Goal: Transaction & Acquisition: Purchase product/service

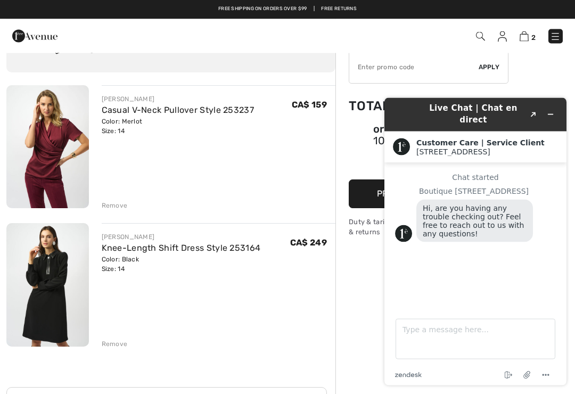
scroll to position [54, 0]
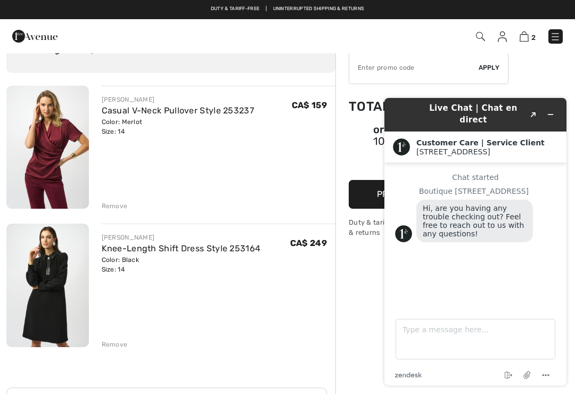
click at [118, 204] on div "Remove" at bounding box center [115, 206] width 26 height 10
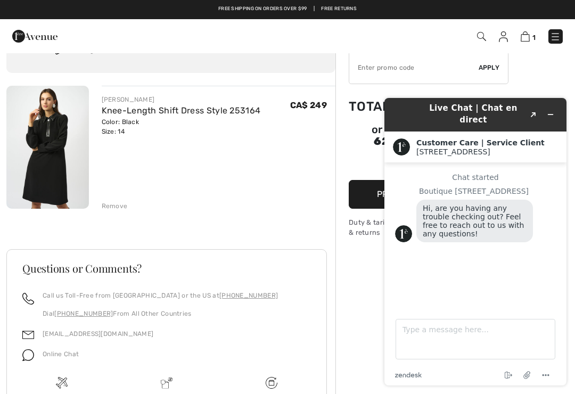
click at [551, 369] on icon "Menu" at bounding box center [545, 375] width 13 height 13
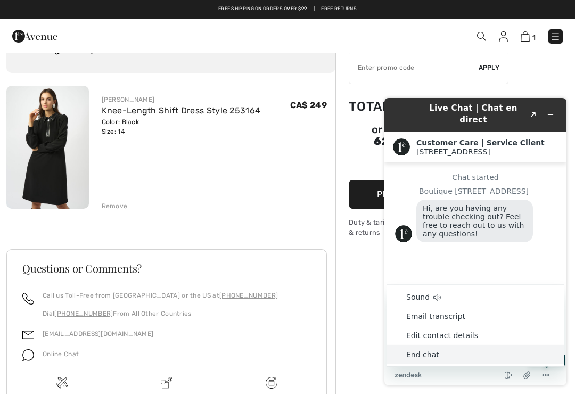
click at [425, 353] on li "End chat" at bounding box center [475, 354] width 177 height 19
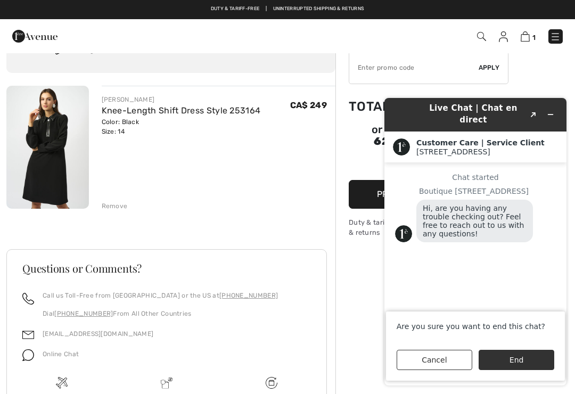
click at [434, 351] on button "Cancel" at bounding box center [434, 360] width 76 height 20
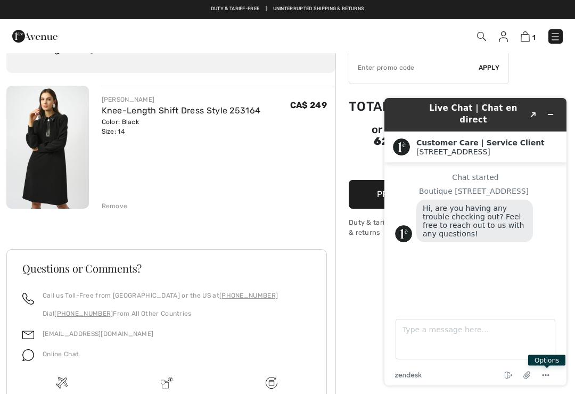
click at [546, 95] on div "Order Summary Details Items ( 1 ) CA$ 249.00 Promo code CA$ 0.00 Shipping Free …" at bounding box center [454, 245] width 239 height 494
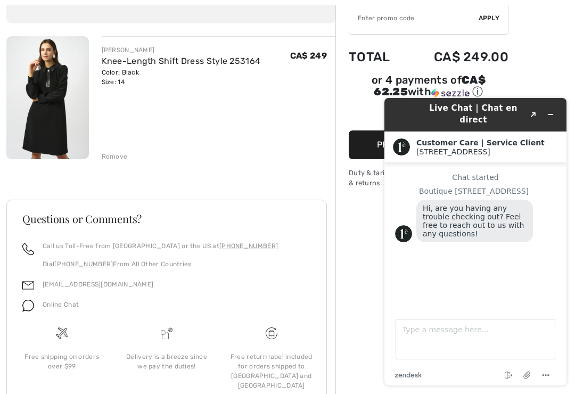
scroll to position [127, 0]
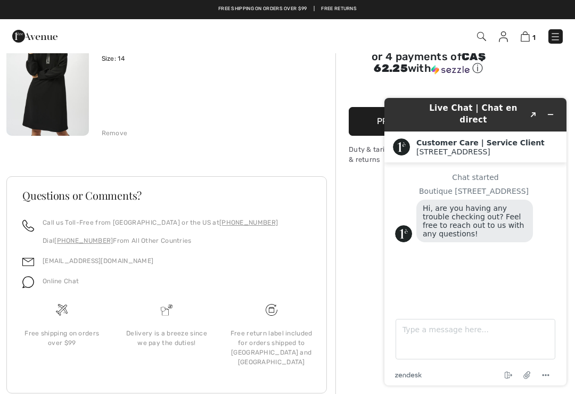
click at [364, 136] on button "Proceed to Checkout" at bounding box center [429, 121] width 160 height 29
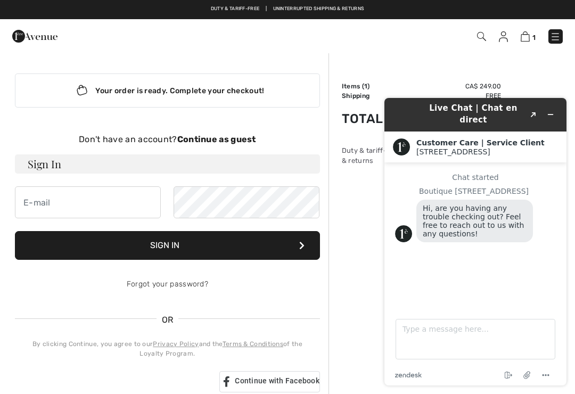
click at [557, 107] on button "Minimize widget" at bounding box center [550, 114] width 17 height 15
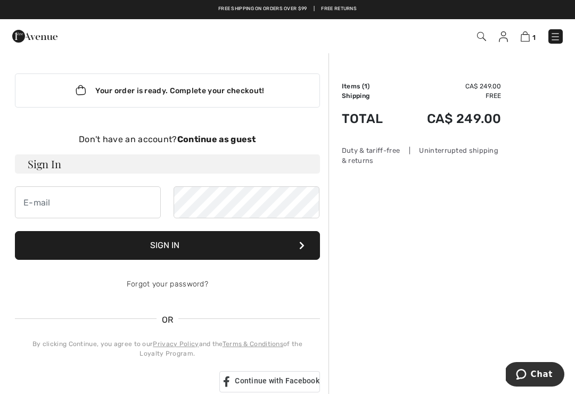
click at [226, 152] on div "Don't have an account? Continue as guest Sign In Sign In Forgot your password? …" at bounding box center [167, 262] width 305 height 259
click at [223, 138] on strong "Continue as guest" at bounding box center [216, 139] width 79 height 10
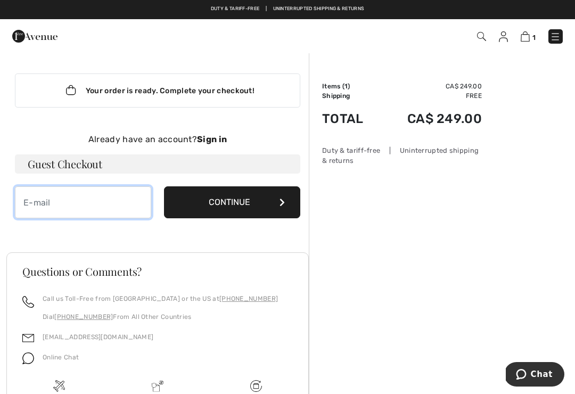
click at [45, 218] on input "email" at bounding box center [83, 202] width 136 height 32
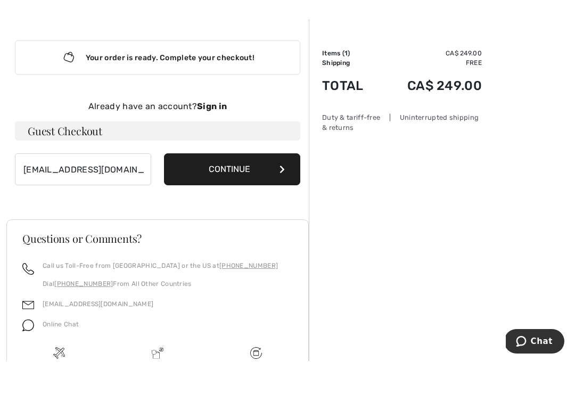
scroll to position [33, 0]
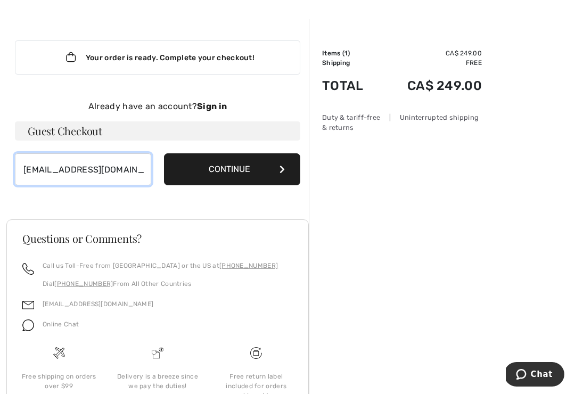
type input "joanbaggs@hotmail.com"
click at [239, 164] on button "Continue" at bounding box center [232, 169] width 136 height 32
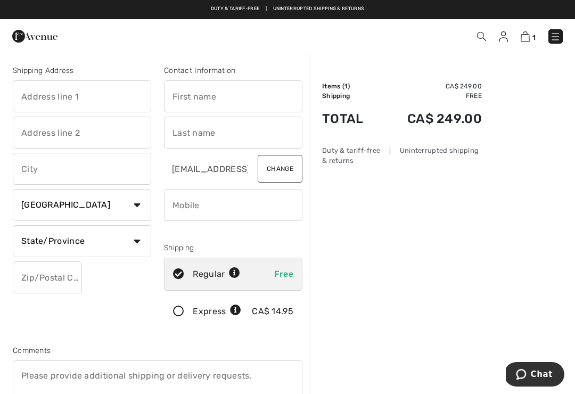
click at [38, 96] on input "text" at bounding box center [82, 96] width 138 height 32
type input "[STREET_ADDRESS]"
click at [190, 100] on input "text" at bounding box center [233, 96] width 138 height 32
type input "J"
type input "[PERSON_NAME]"
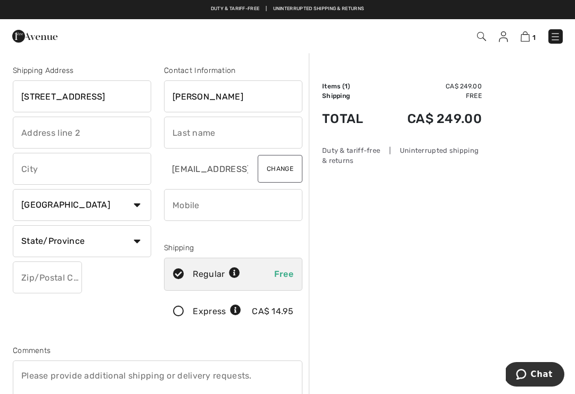
click at [35, 142] on input "text" at bounding box center [82, 133] width 138 height 32
click at [31, 167] on input "text" at bounding box center [82, 169] width 138 height 32
type input "Tecumseh"
click at [139, 241] on select "State/Province Alberta British Columbia Manitoba New Brunswick Newfoundland and…" at bounding box center [82, 241] width 138 height 32
select select "ON"
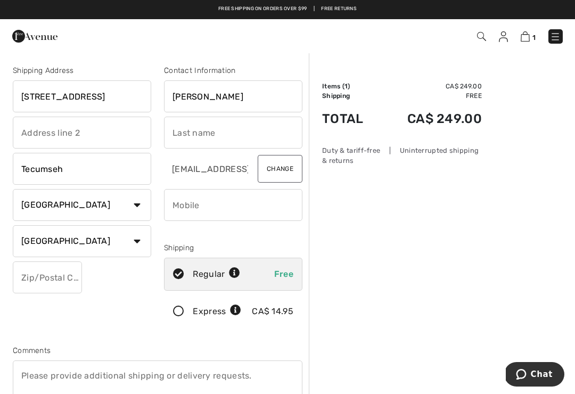
click at [30, 283] on input "text" at bounding box center [47, 277] width 69 height 32
type input "N8N2Z2"
click at [173, 133] on input "text" at bounding box center [233, 133] width 138 height 32
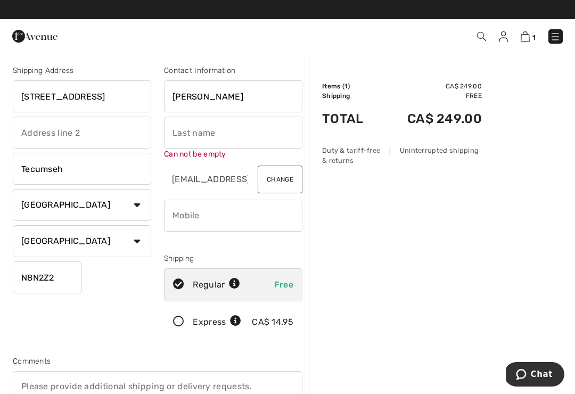
type input "B"
click at [181, 136] on input "text" at bounding box center [233, 133] width 138 height 32
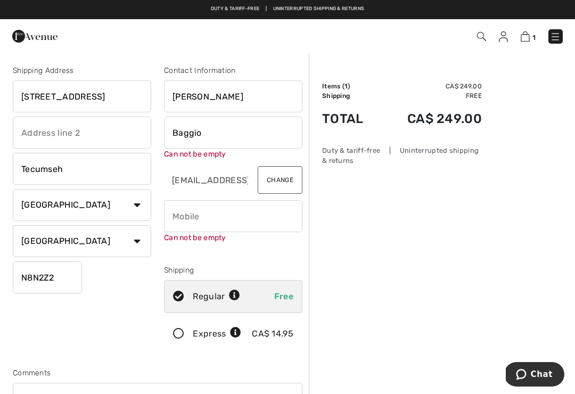
type input "Baggio"
click at [187, 215] on input "phone" at bounding box center [233, 216] width 138 height 32
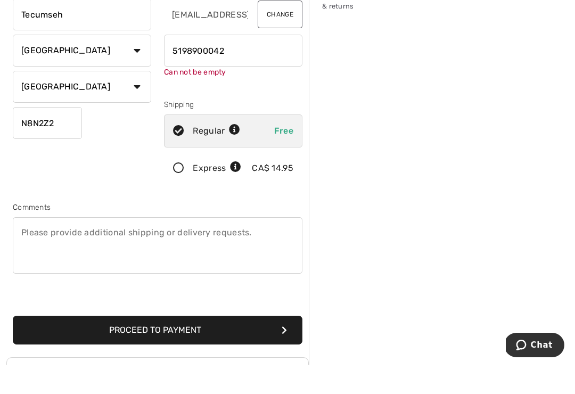
scroll to position [136, 0]
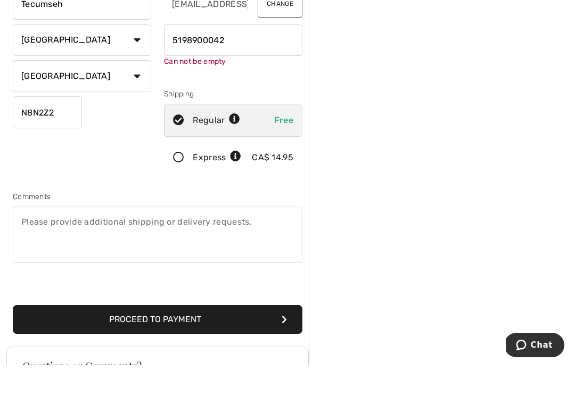
type input "5198900042"
click at [185, 334] on button "Proceed to Payment" at bounding box center [158, 348] width 290 height 29
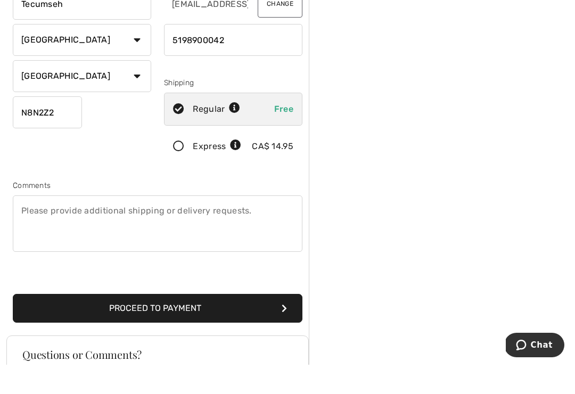
scroll to position [166, 0]
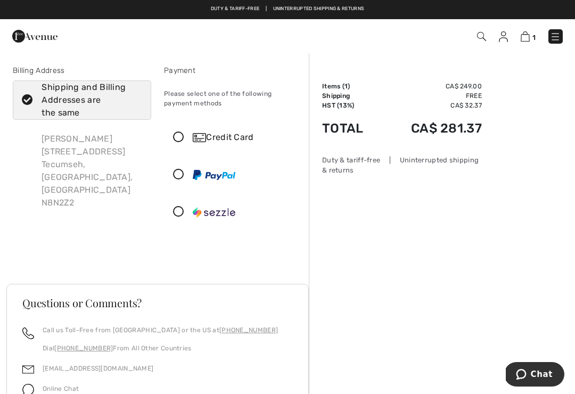
click at [188, 134] on icon at bounding box center [178, 137] width 28 height 11
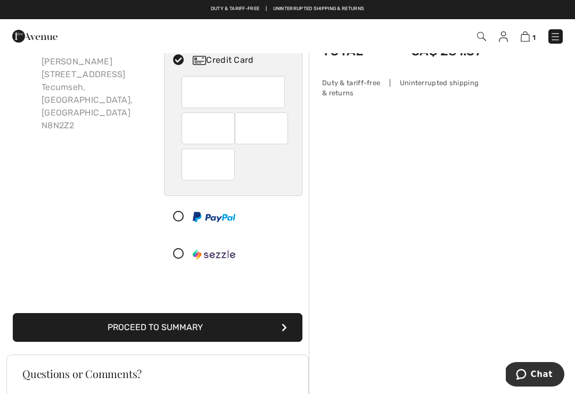
scroll to position [64, 0]
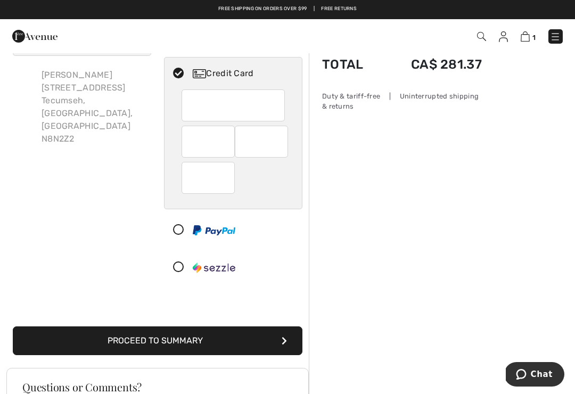
click at [198, 346] on button "Proceed to Summary" at bounding box center [158, 340] width 290 height 29
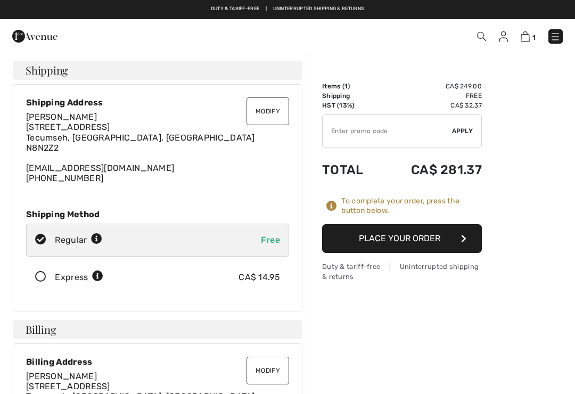
checkbox input "true"
click at [410, 245] on button "Place Your Order" at bounding box center [402, 238] width 160 height 29
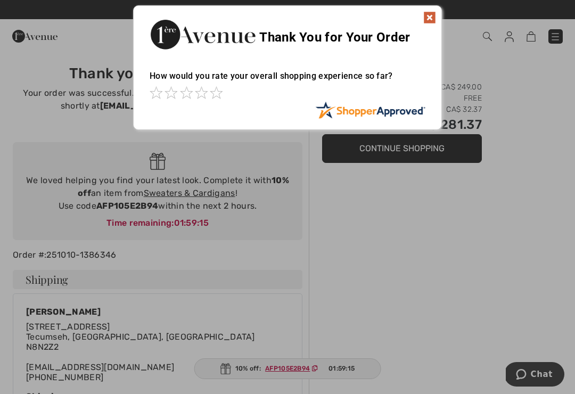
click at [431, 14] on img at bounding box center [429, 17] width 13 height 13
